Goal: Navigation & Orientation: Find specific page/section

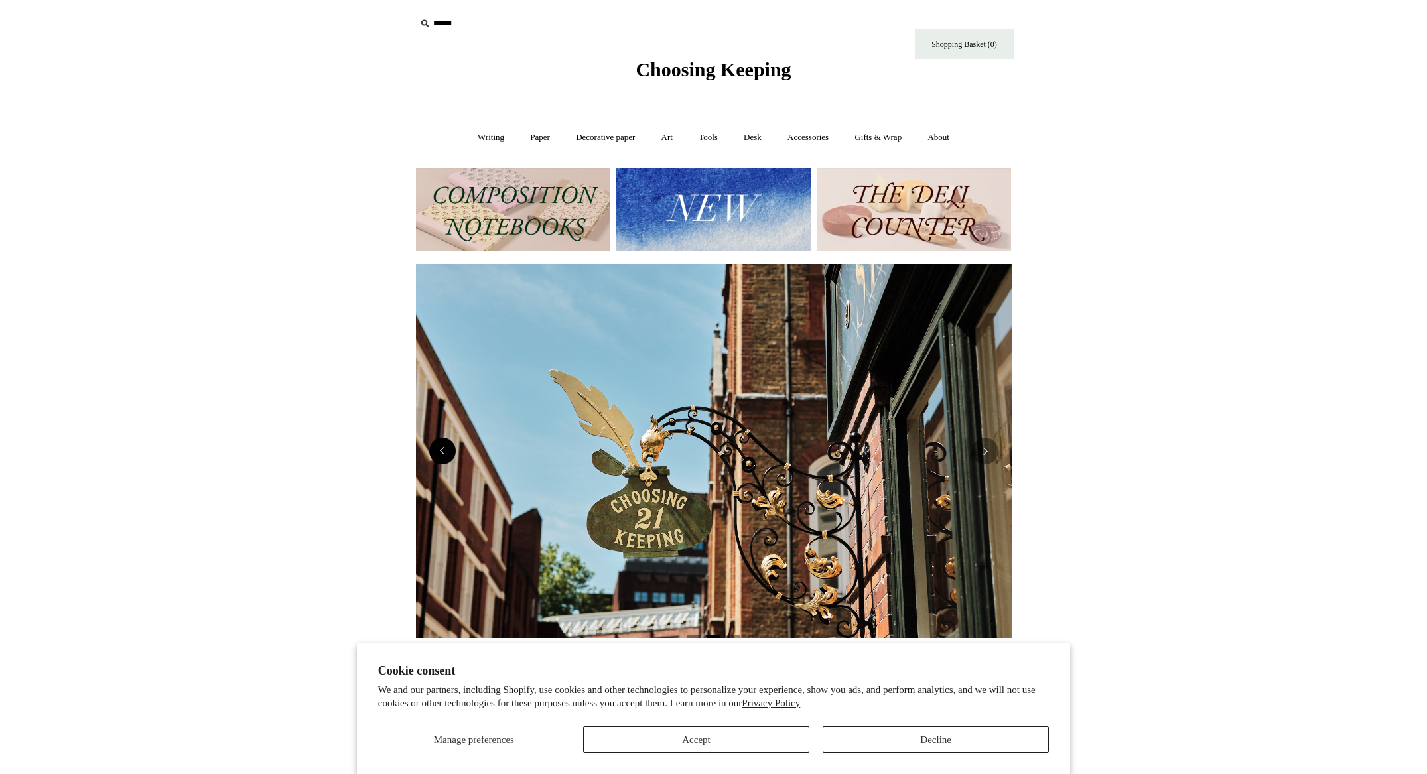
click at [452, 456] on button "Previous" at bounding box center [442, 451] width 27 height 27
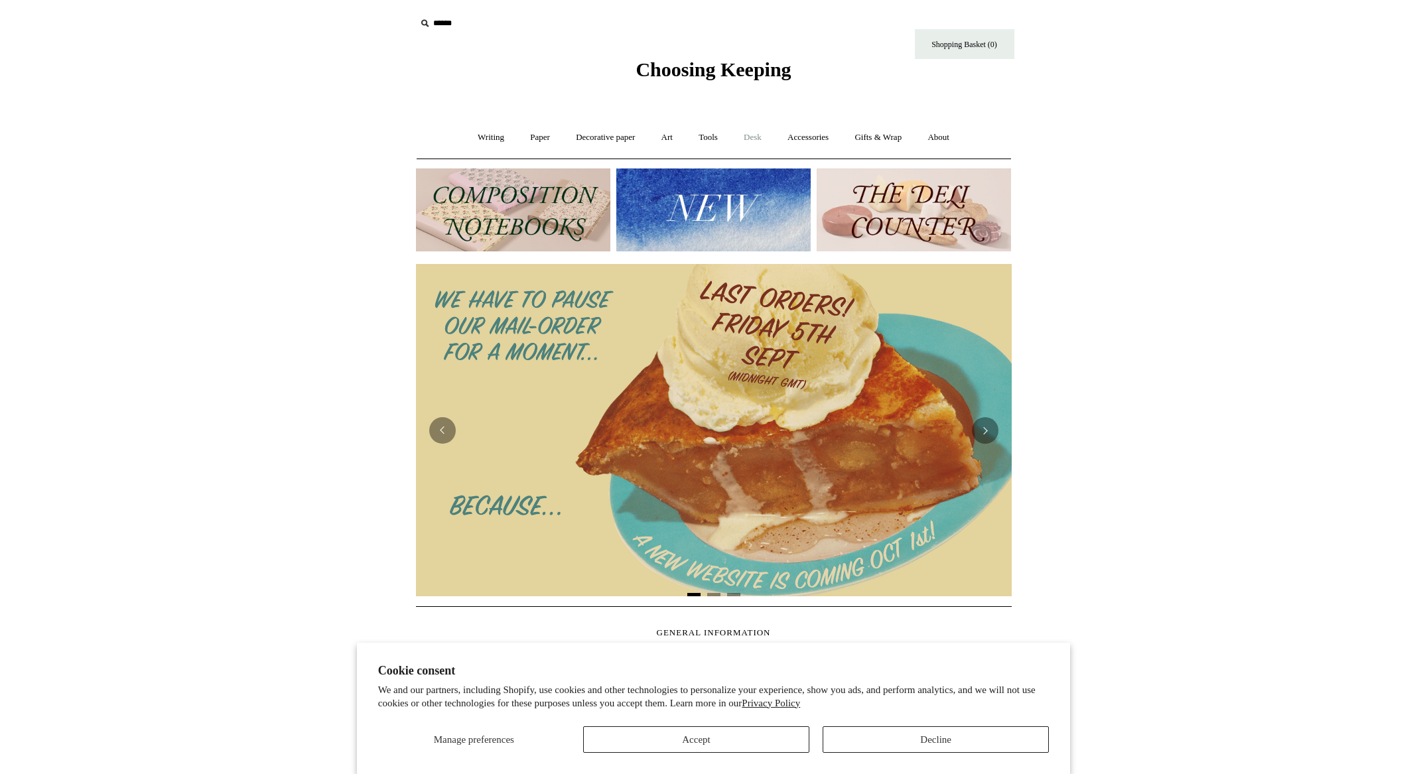
click at [755, 138] on link "Desk +" at bounding box center [753, 137] width 42 height 35
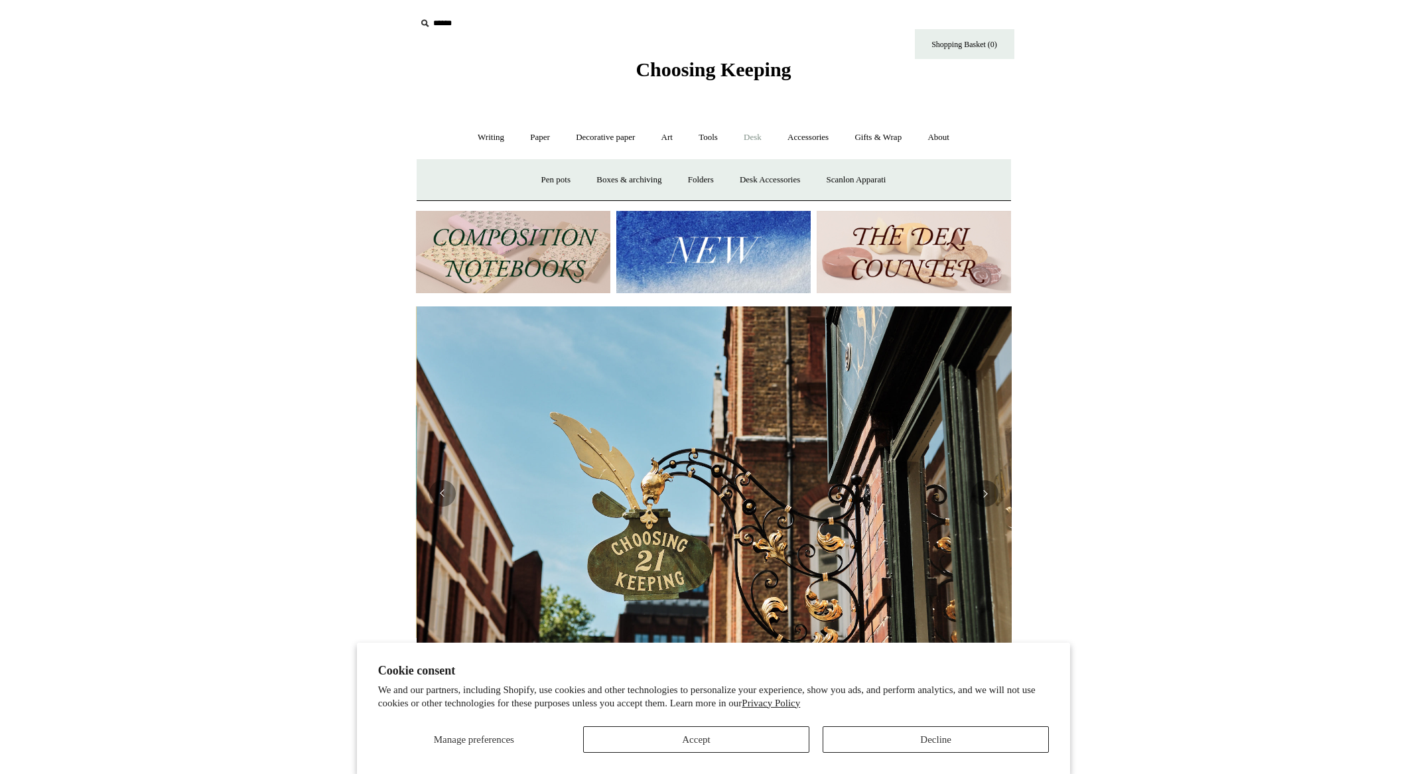
scroll to position [0, 596]
click at [562, 183] on link "Pen pots" at bounding box center [555, 180] width 53 height 35
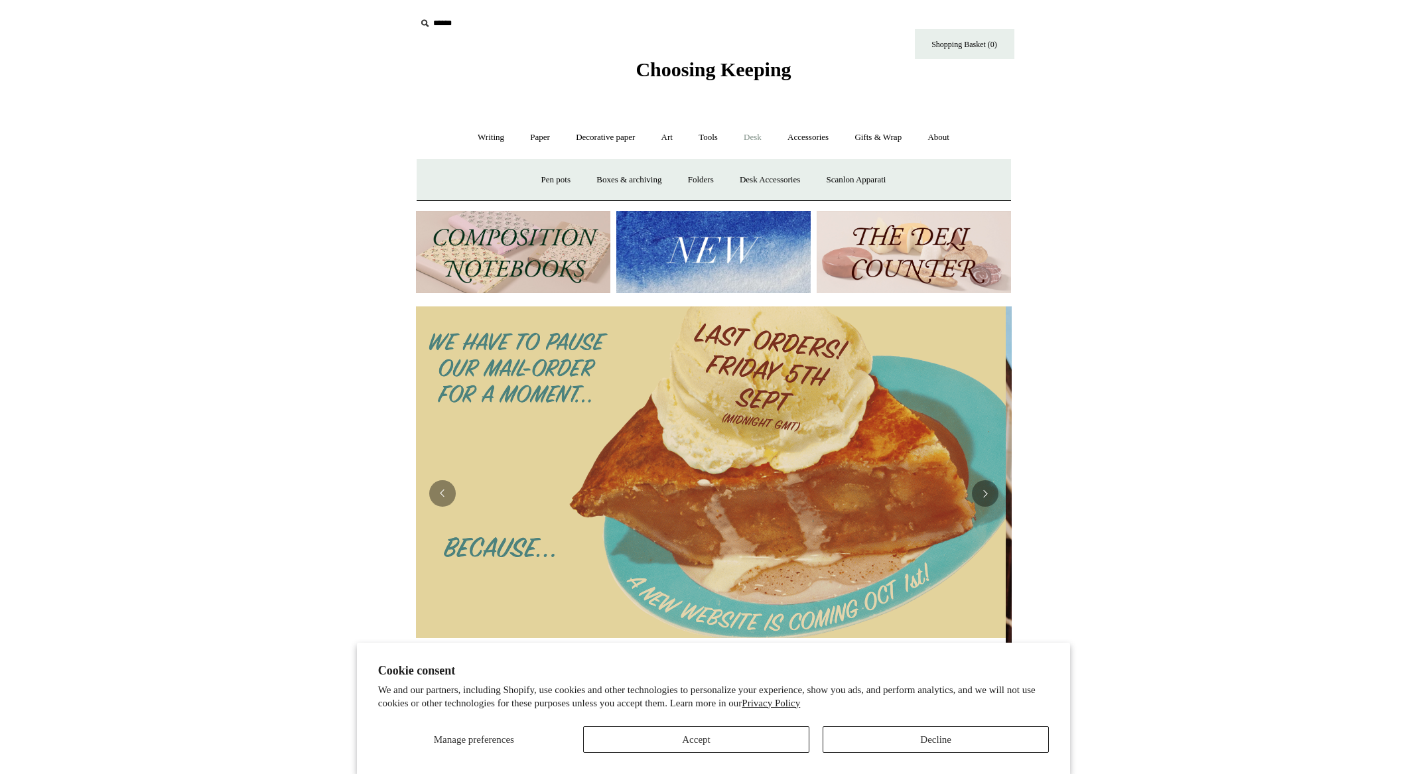
scroll to position [0, 0]
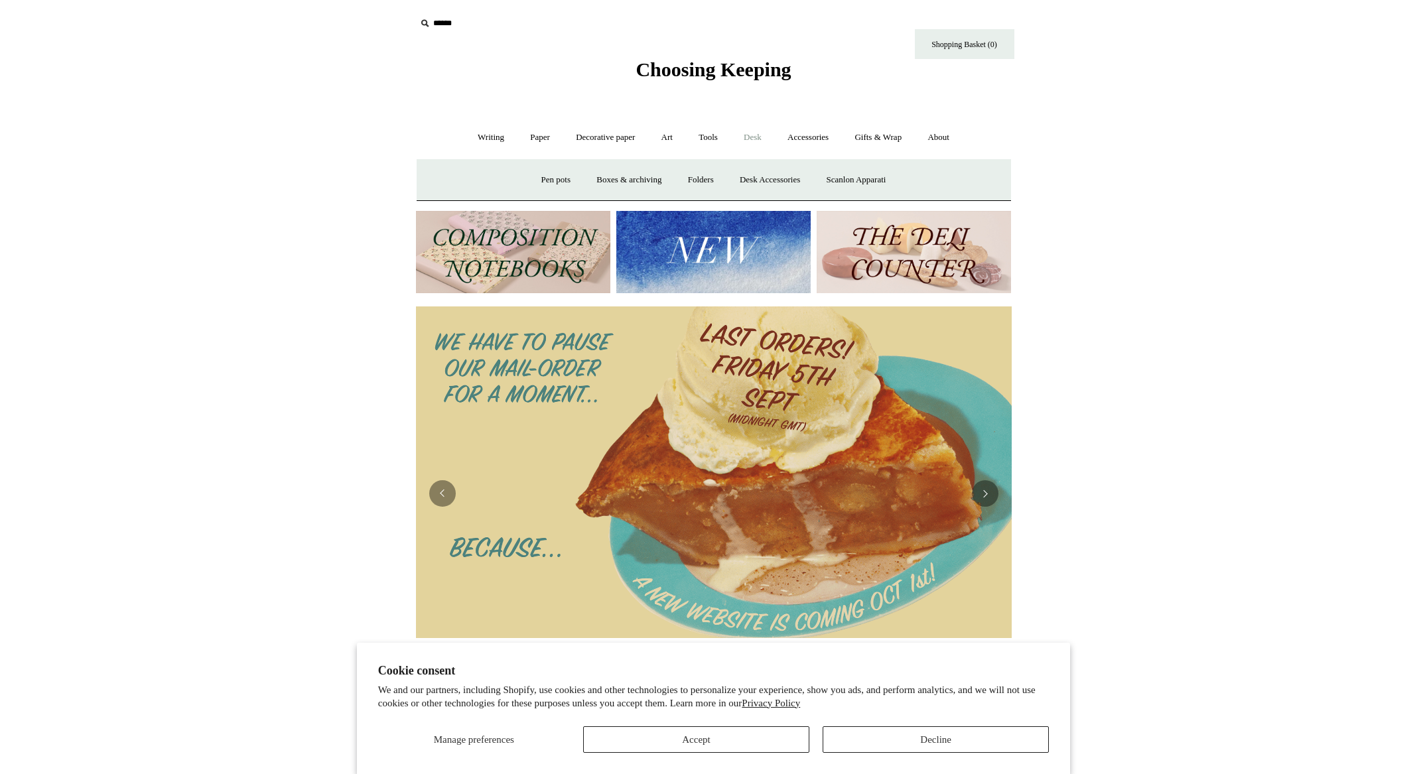
click at [312, 166] on html "Cookie consent We and our partners, including Shopify, use cookies and other te…" at bounding box center [713, 579] width 1427 height 1159
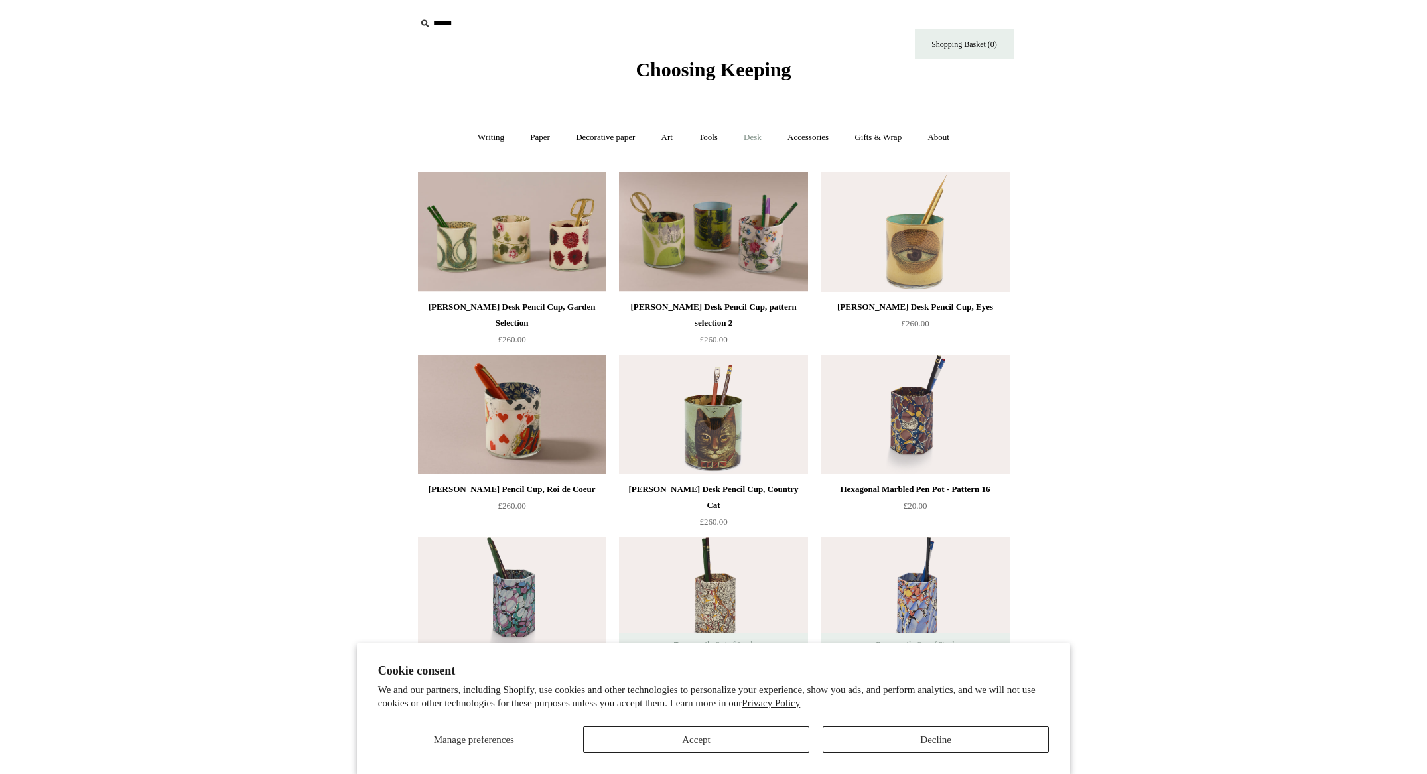
click at [763, 141] on link "Desk +" at bounding box center [753, 137] width 42 height 35
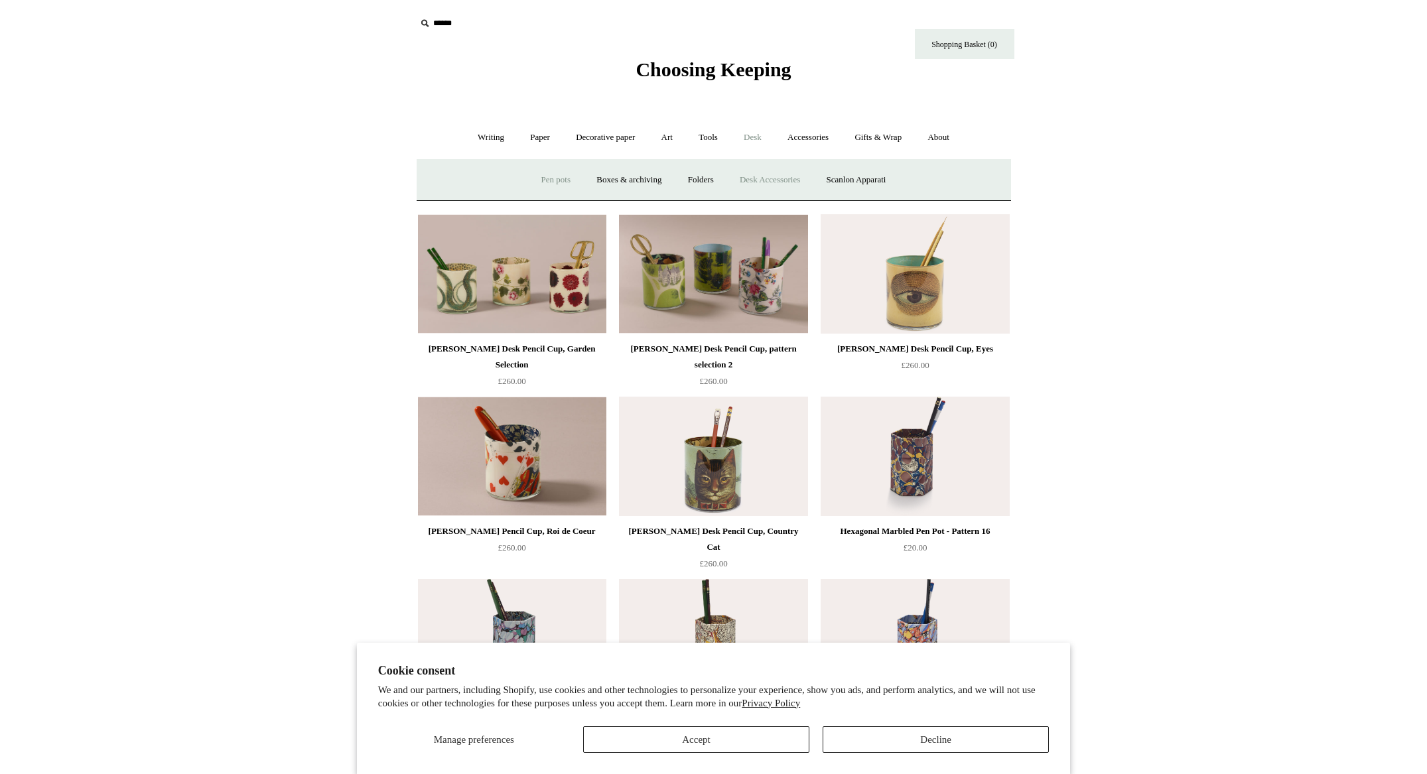
click at [756, 180] on link "Desk Accessories" at bounding box center [770, 180] width 84 height 35
